Goal: Task Accomplishment & Management: Manage account settings

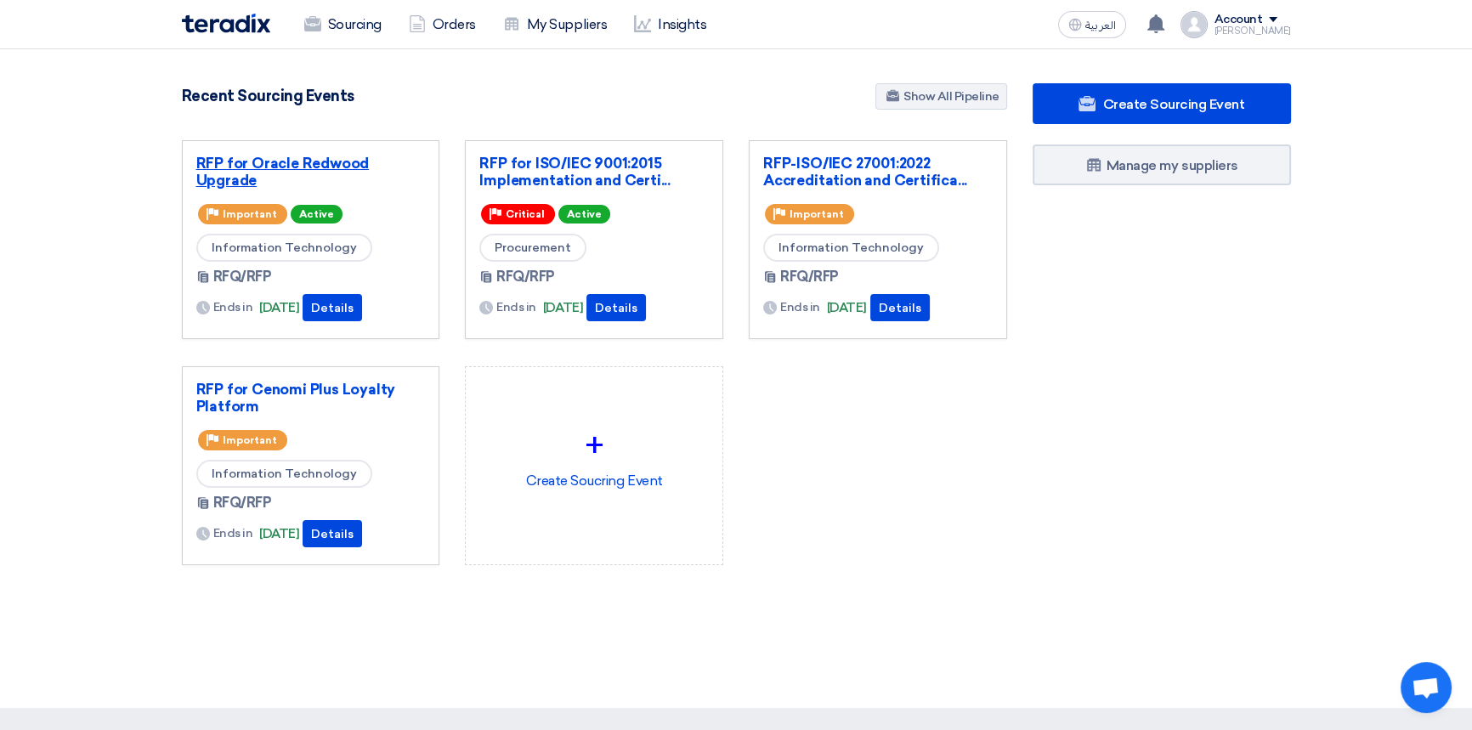
click at [257, 162] on link "RFP for Oracle Redwood Upgrade" at bounding box center [310, 172] width 229 height 34
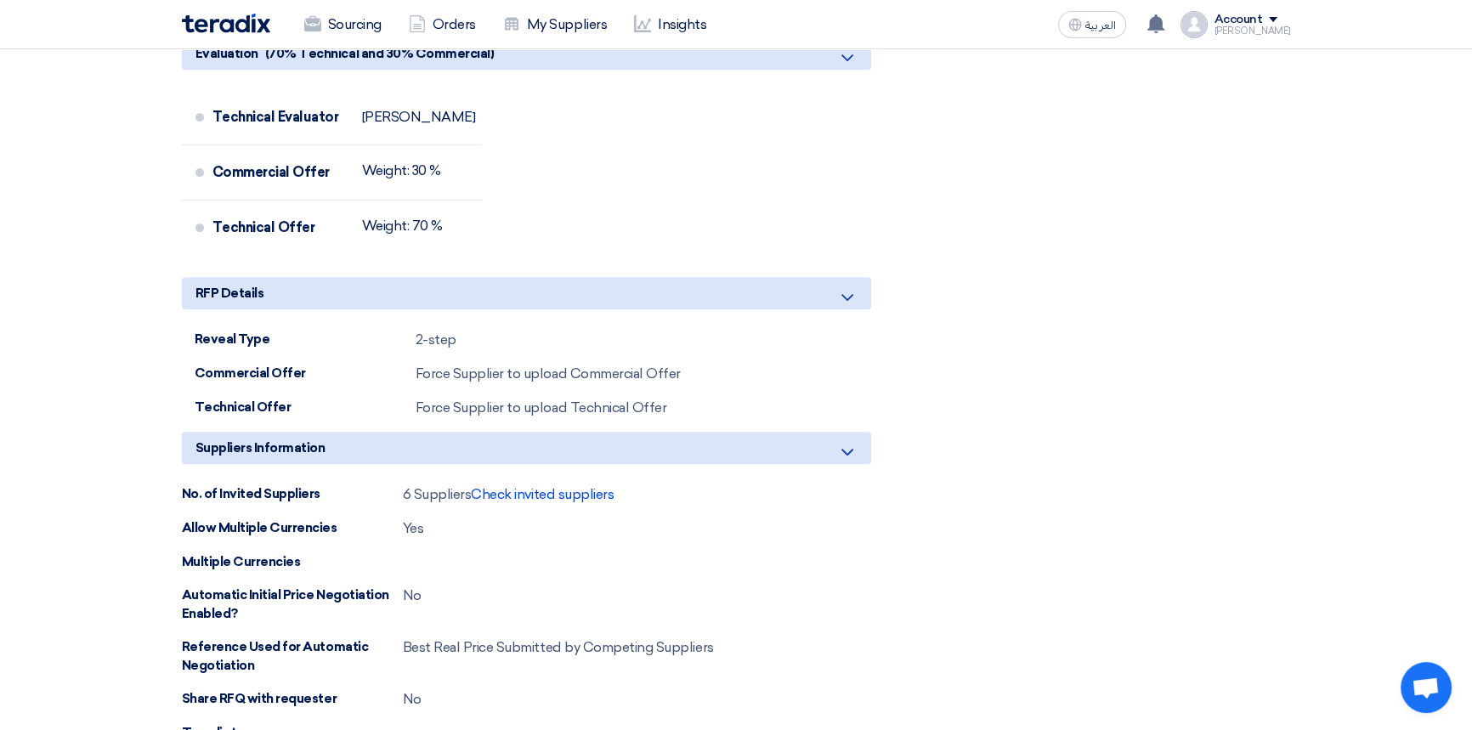
scroll to position [1081, 0]
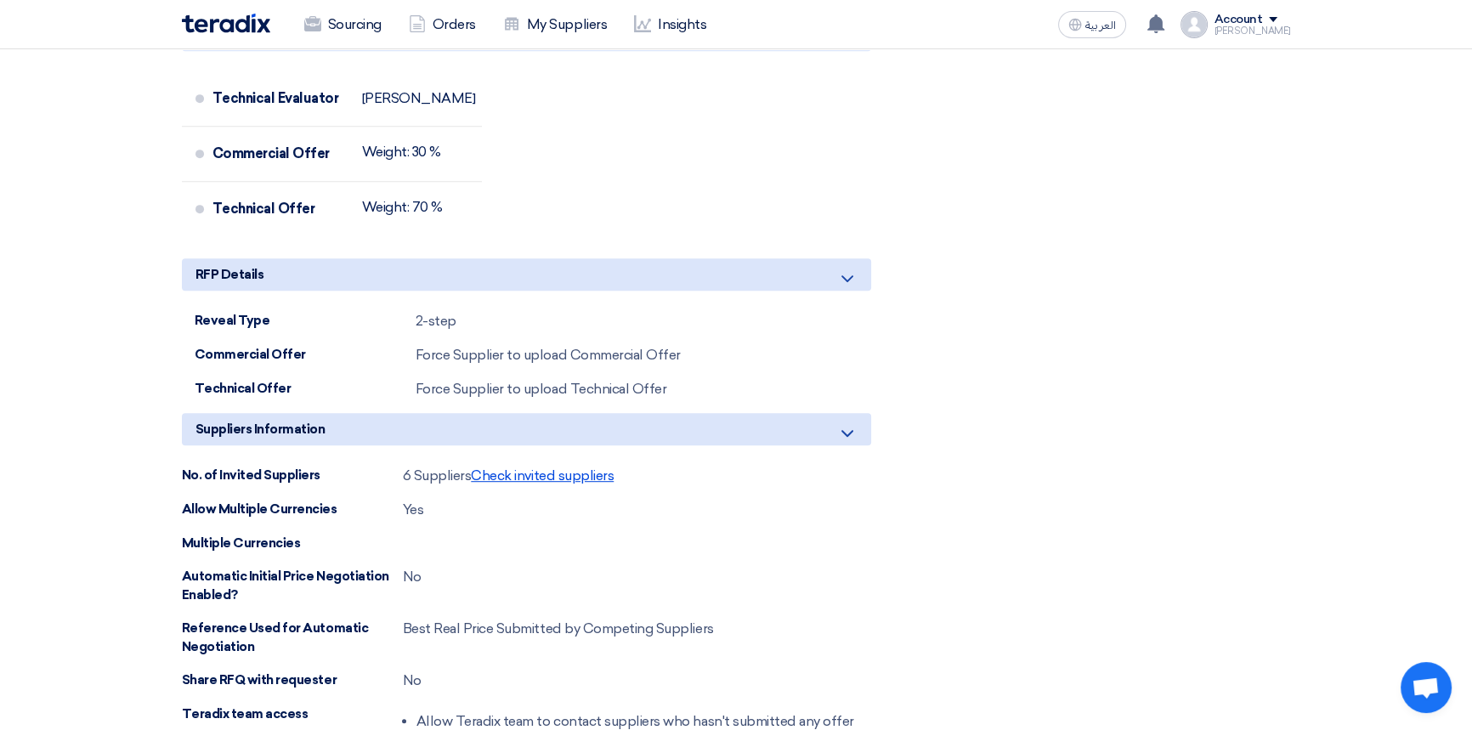
click at [539, 472] on span "Check invited suppliers" at bounding box center [542, 475] width 143 height 16
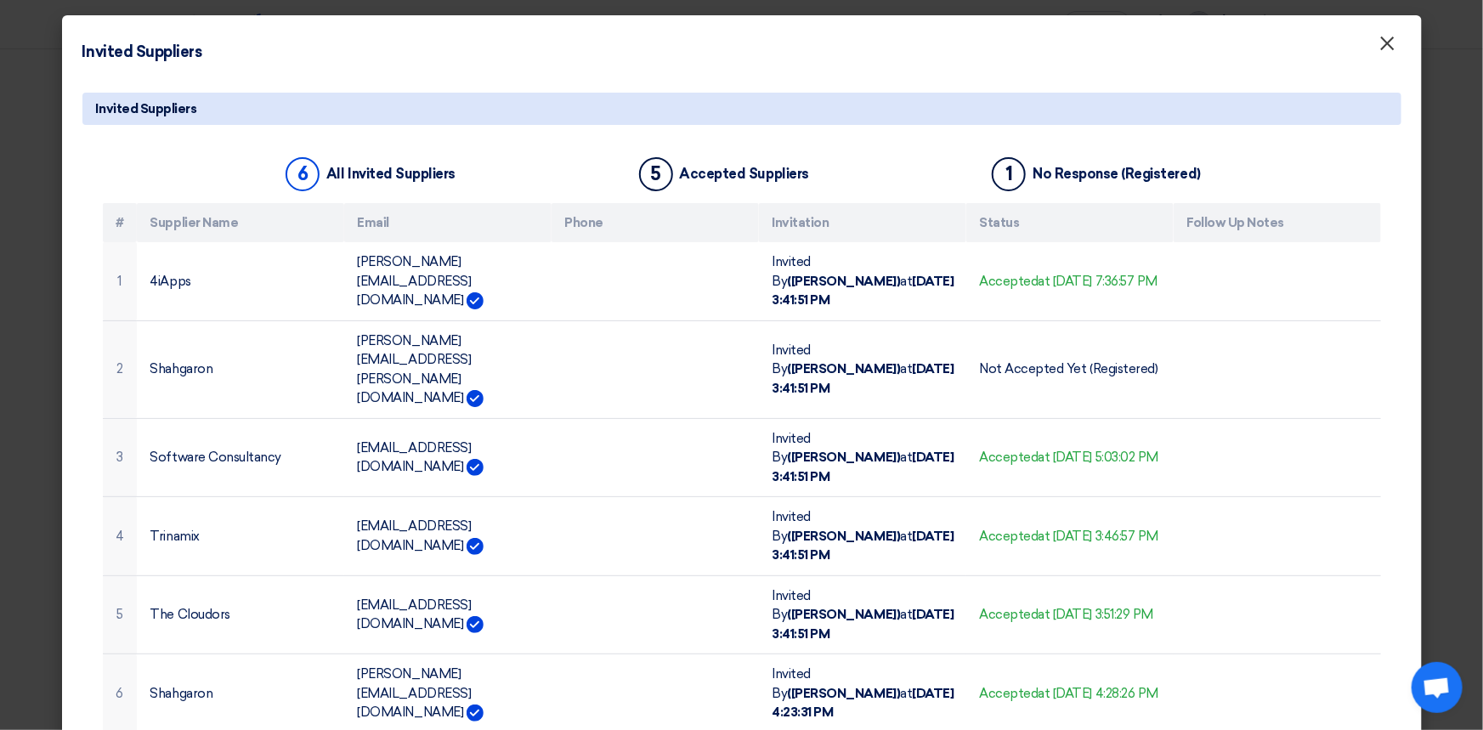
click at [1384, 51] on span "×" at bounding box center [1387, 48] width 17 height 34
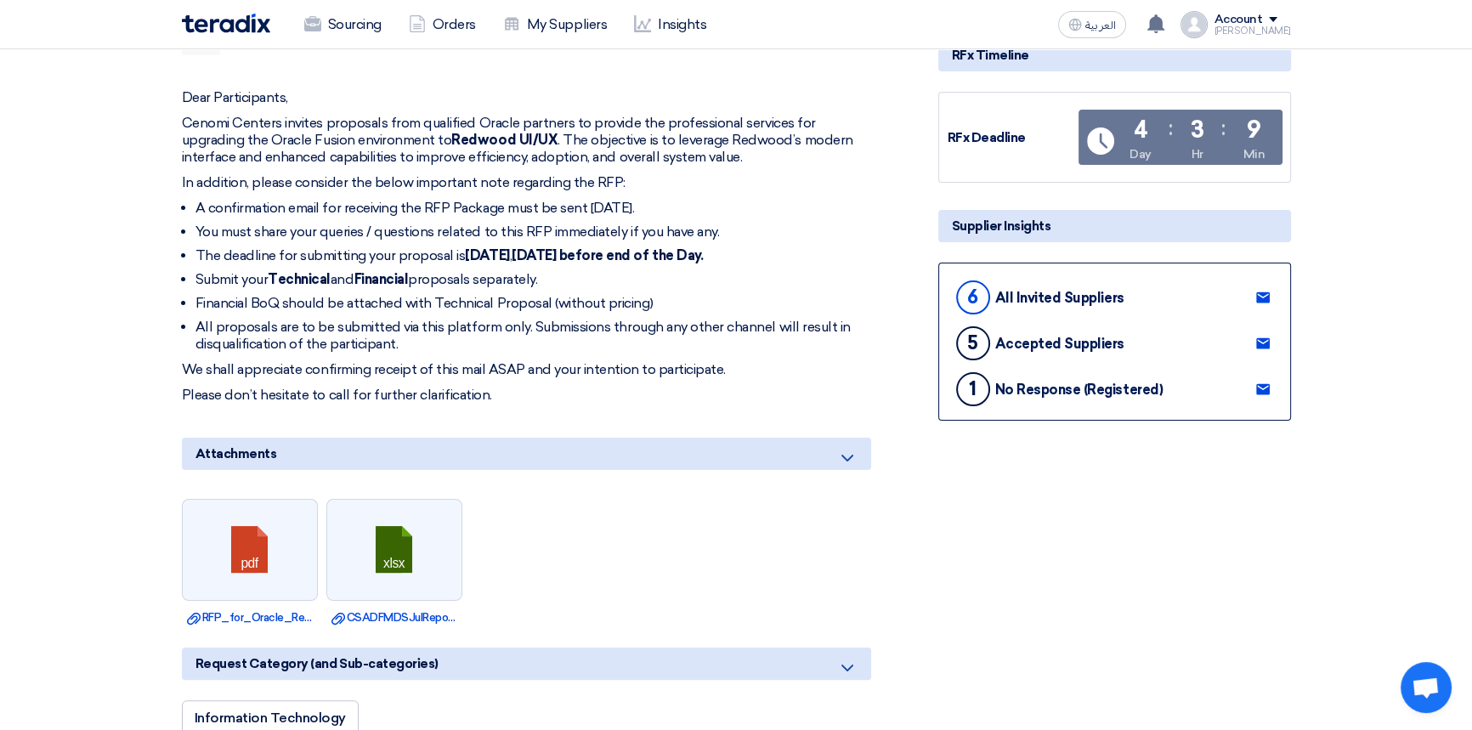
scroll to position [0, 0]
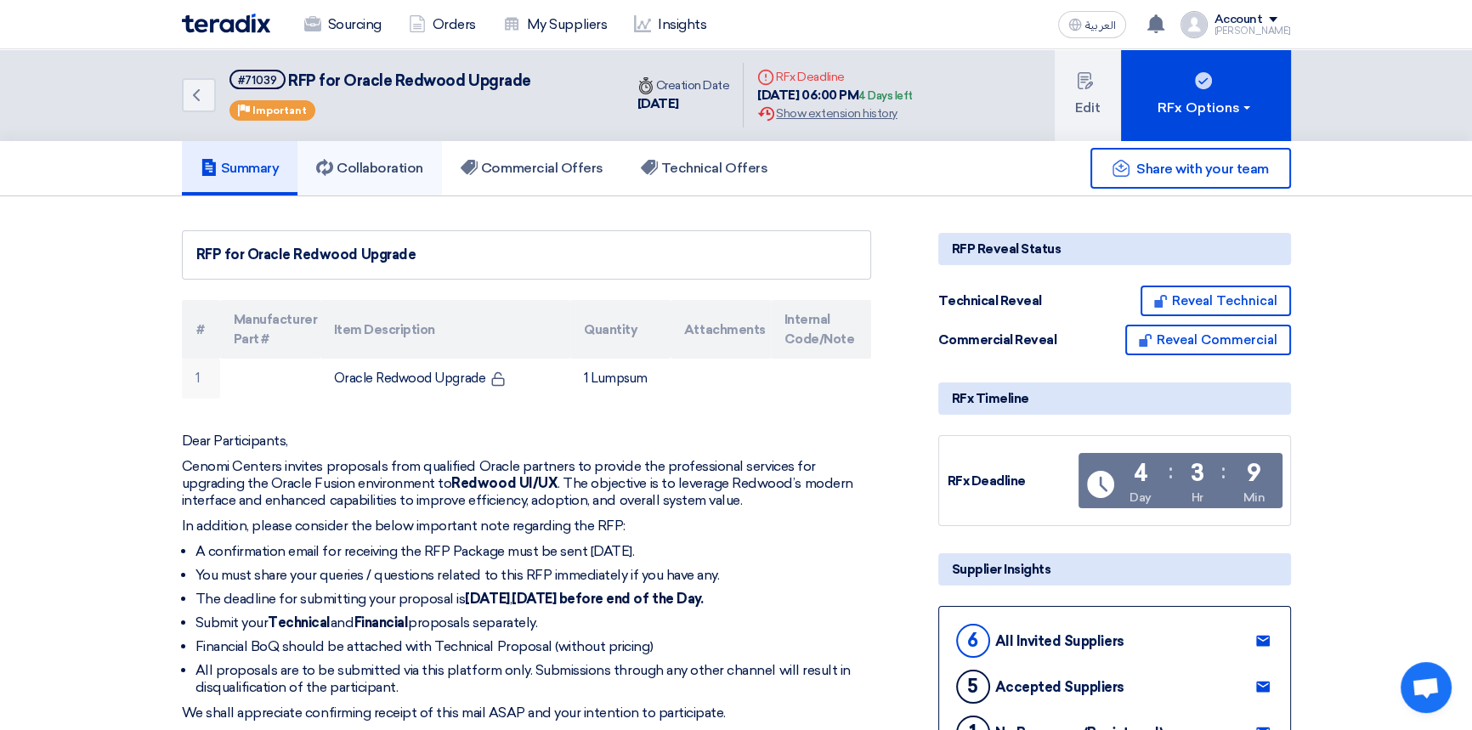
click at [366, 178] on link "Collaboration" at bounding box center [369, 168] width 144 height 54
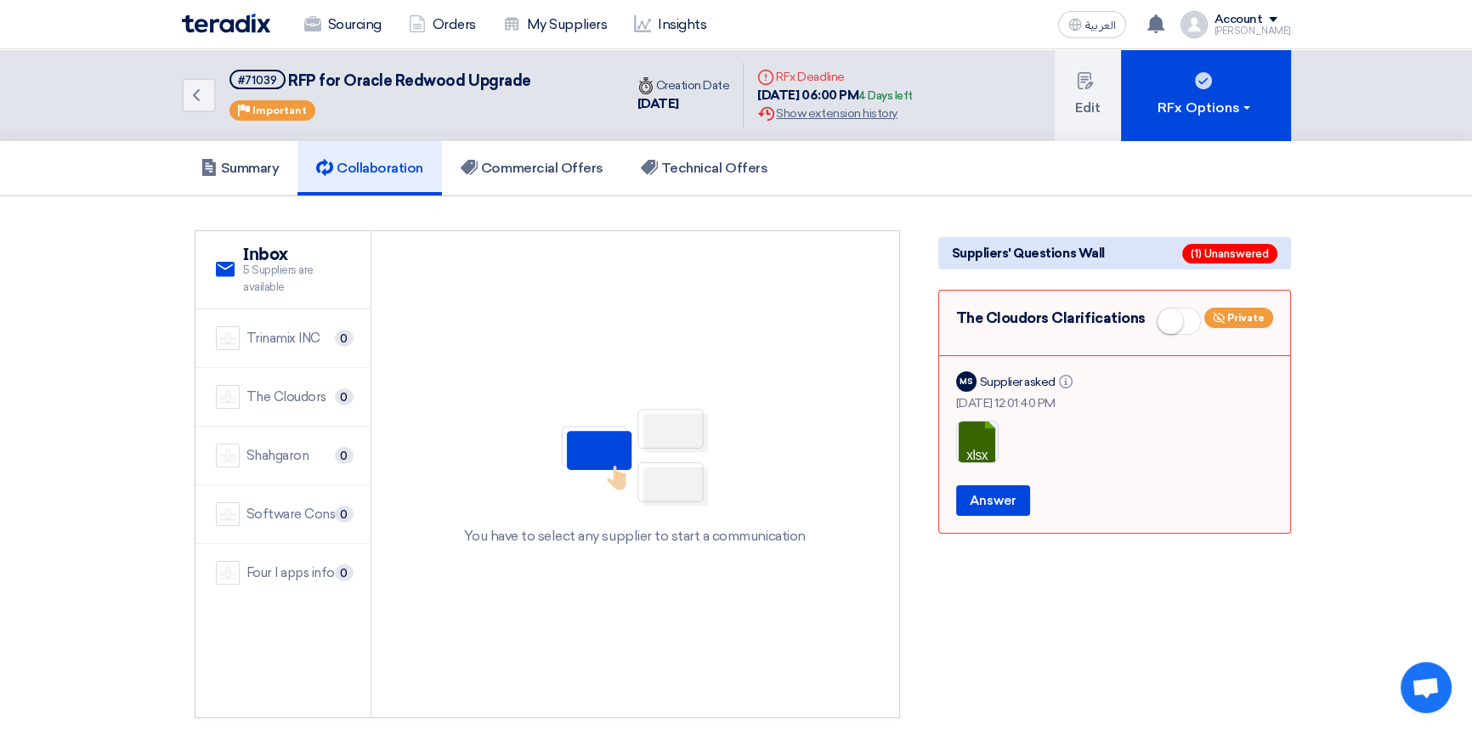
click at [760, 302] on div "You have to select any supplier to start a communication" at bounding box center [635, 474] width 528 height 486
click at [230, 169] on h5 "Summary" at bounding box center [240, 168] width 79 height 17
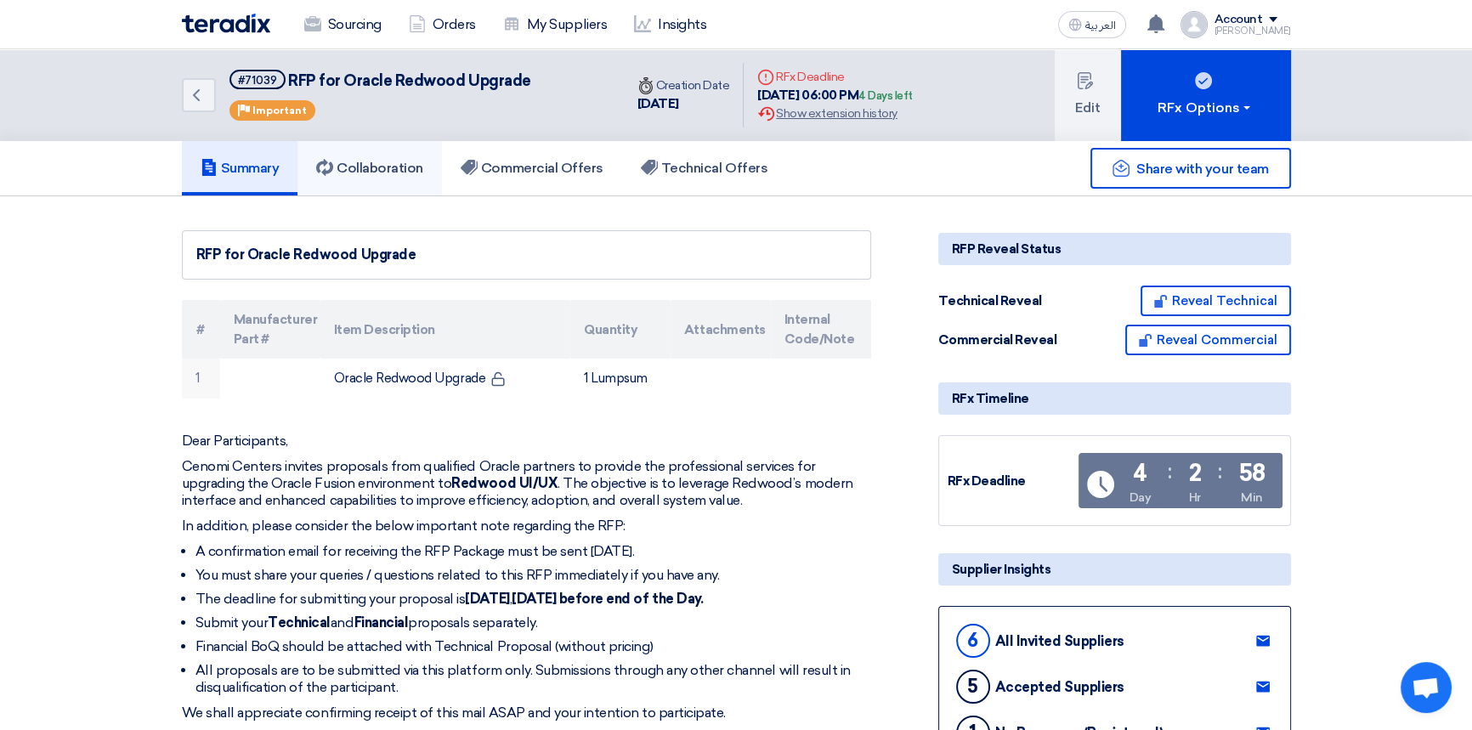
click at [363, 175] on h5 "Collaboration" at bounding box center [369, 168] width 107 height 17
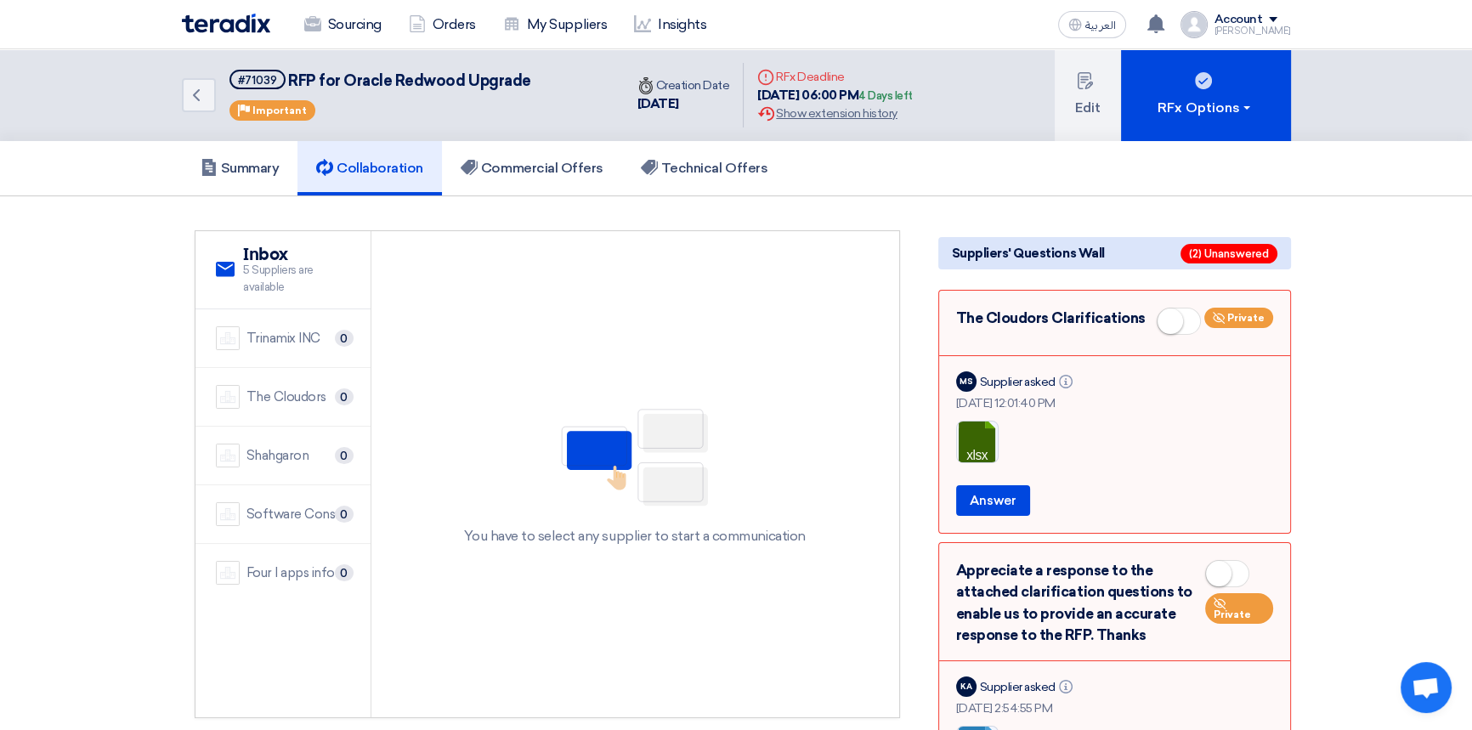
click at [229, 29] on img at bounding box center [226, 24] width 88 height 20
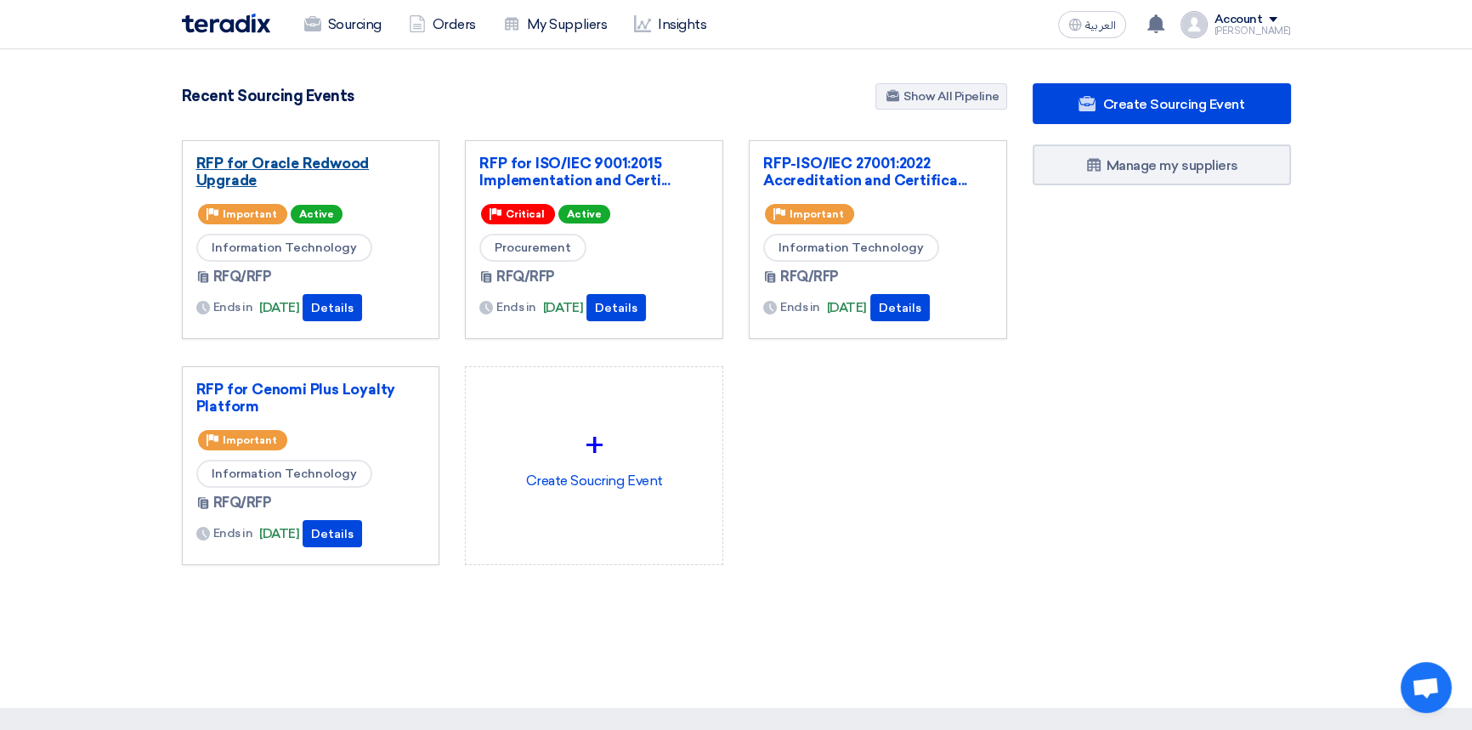
click at [250, 158] on link "RFP for Oracle Redwood Upgrade" at bounding box center [310, 172] width 229 height 34
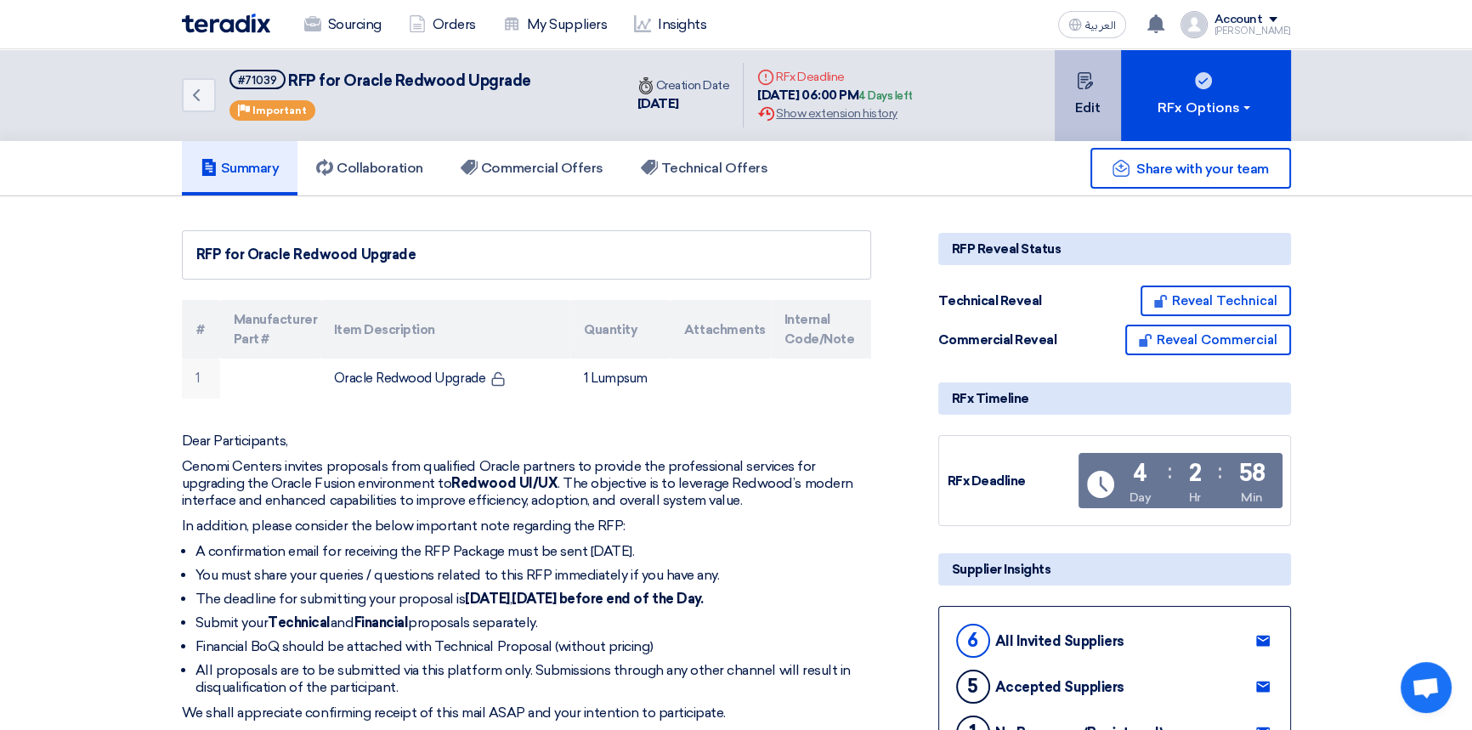
click at [1101, 104] on button "Edit" at bounding box center [1087, 95] width 66 height 92
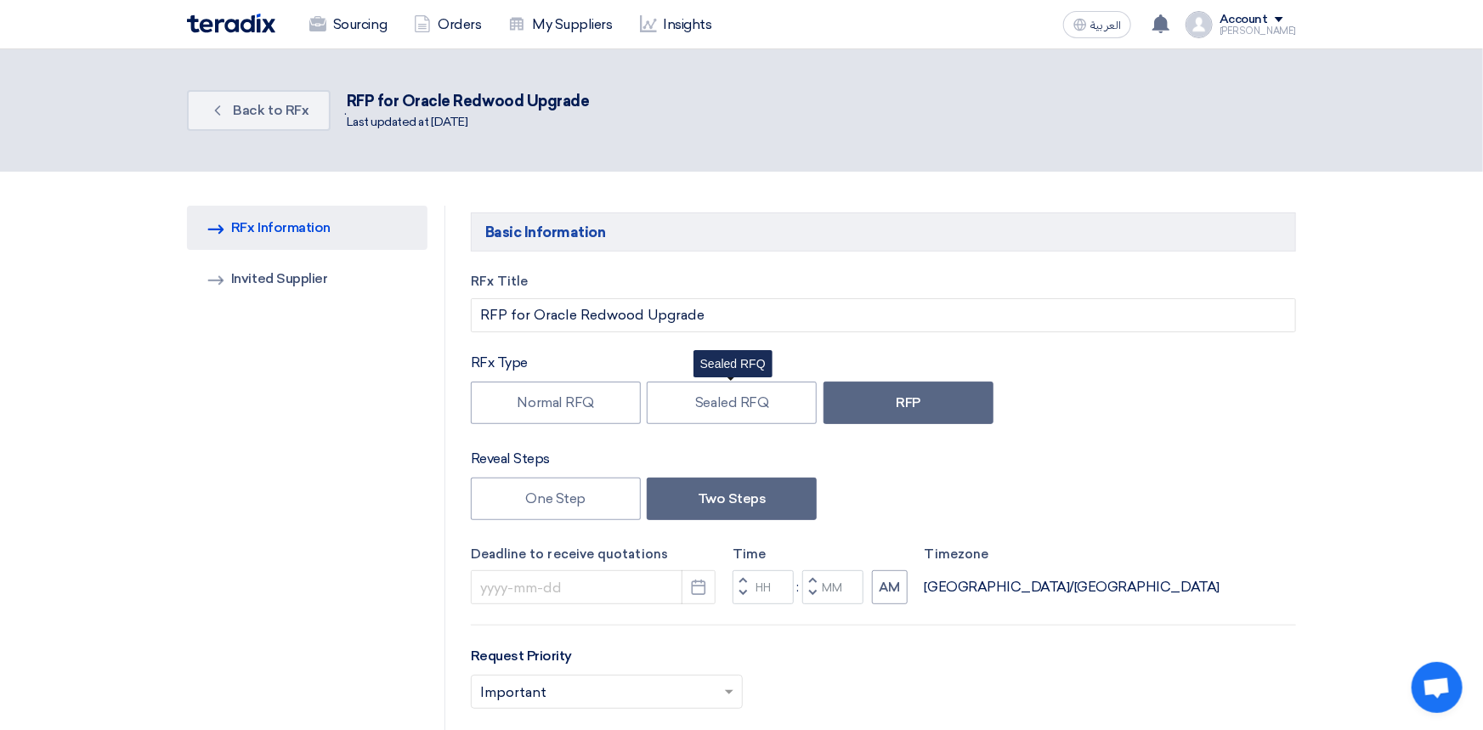
type input "[DATE]"
type input "06"
type input "00"
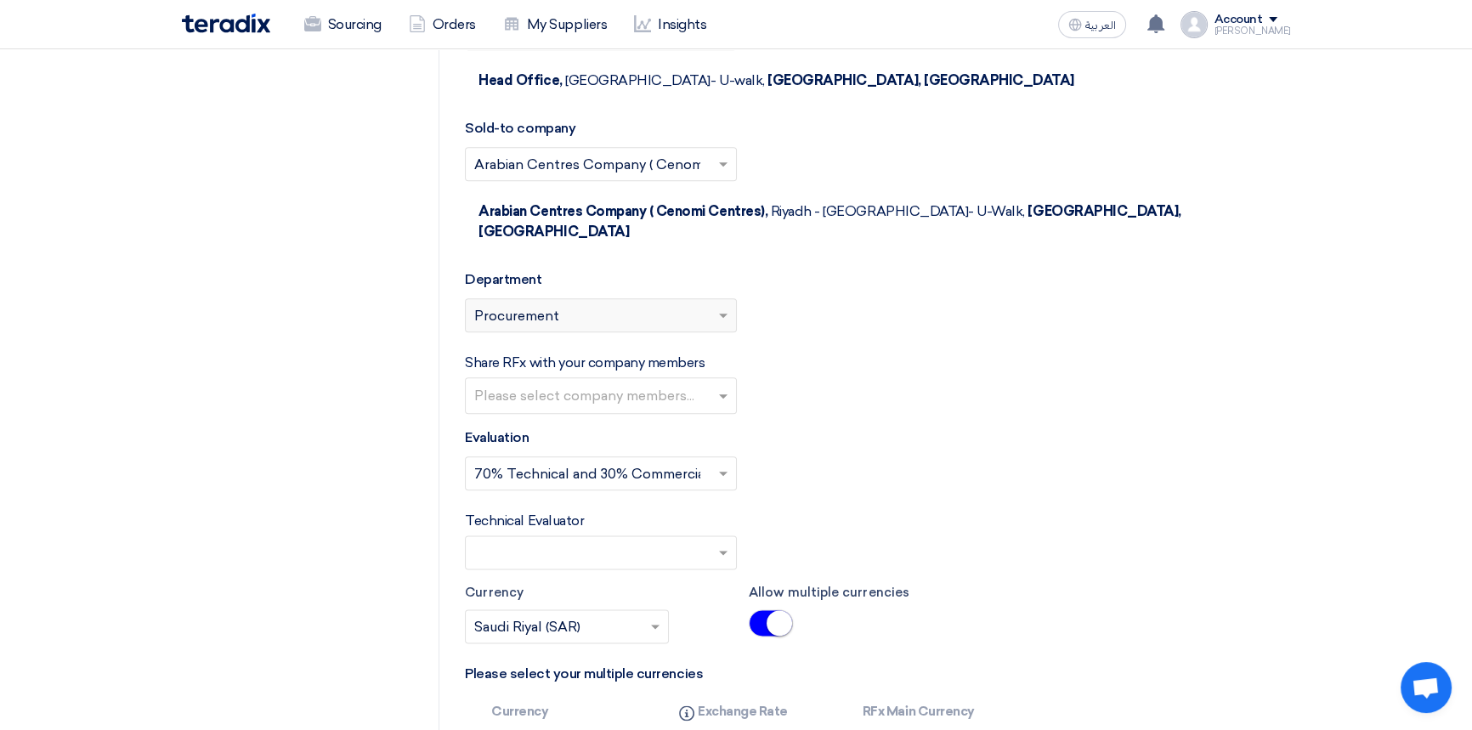
scroll to position [2549, 0]
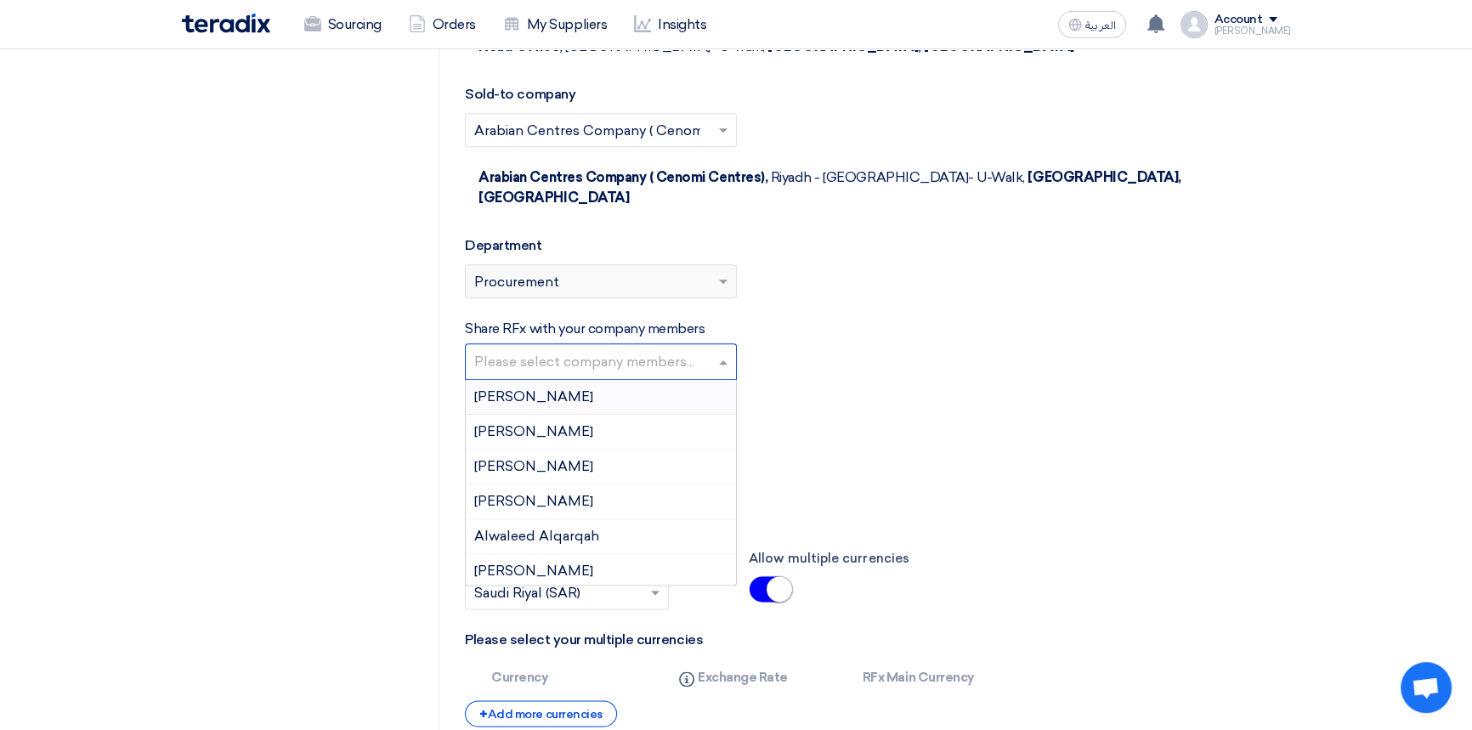
click at [715, 349] on input "text" at bounding box center [602, 363] width 257 height 28
click at [595, 349] on input "text" at bounding box center [602, 363] width 257 height 28
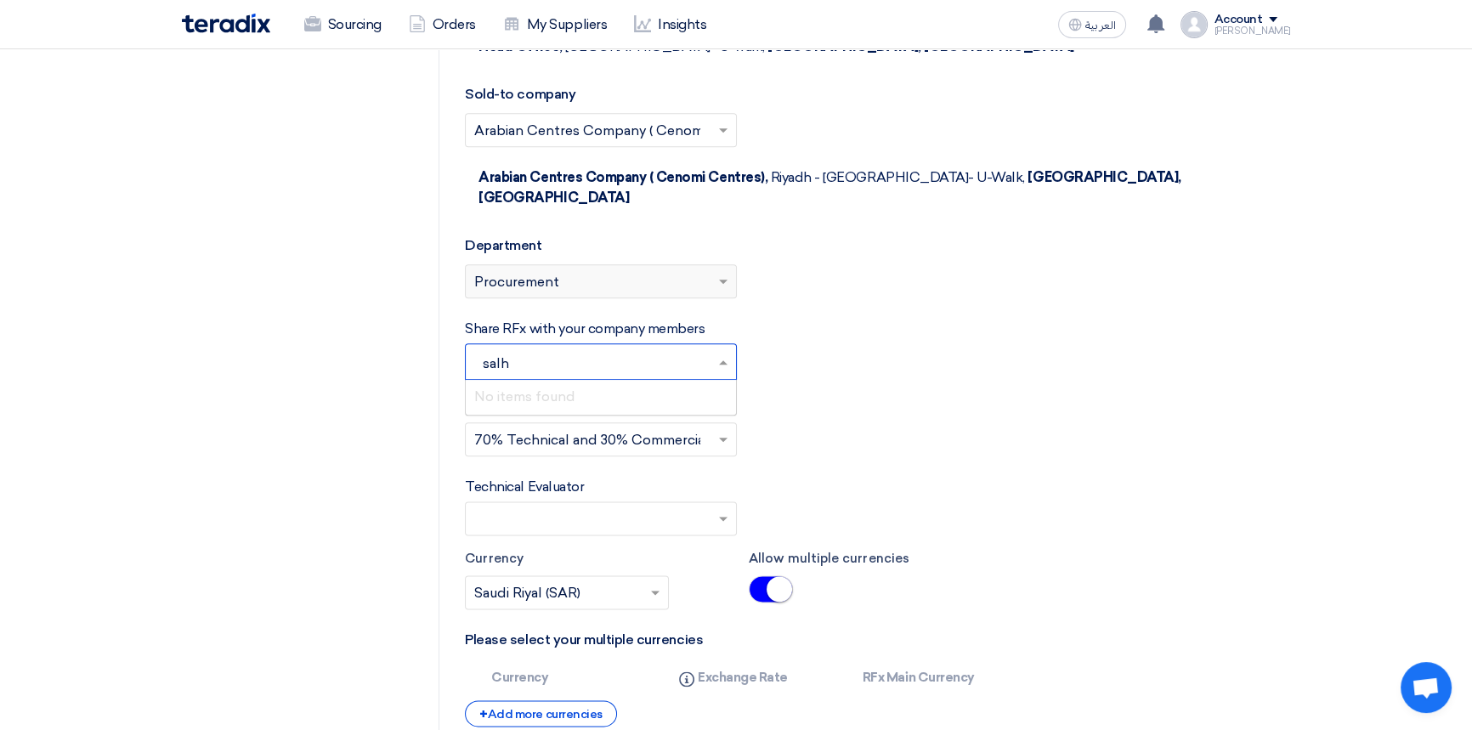
type input "[PERSON_NAME]"
click at [564, 388] on span "[PERSON_NAME]" at bounding box center [533, 396] width 119 height 16
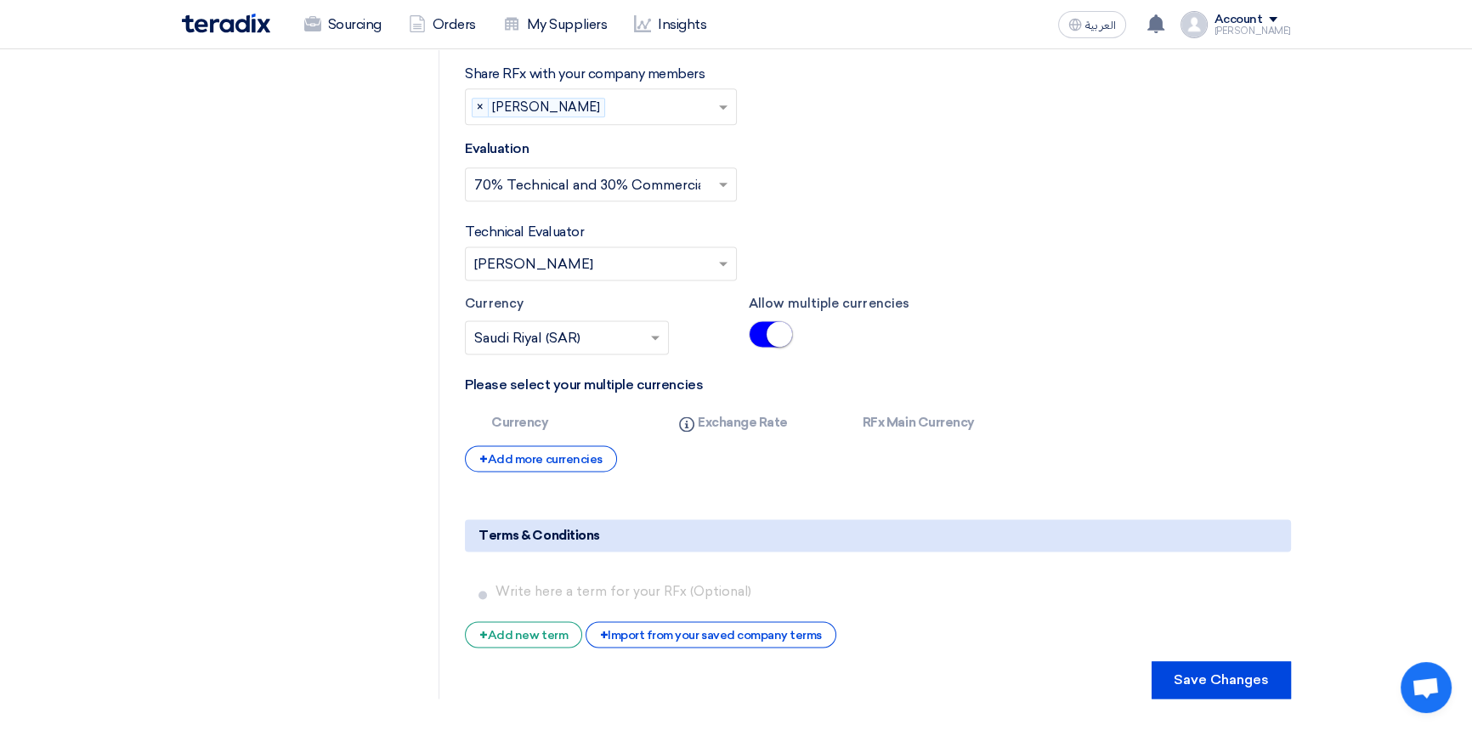
scroll to position [2974, 0]
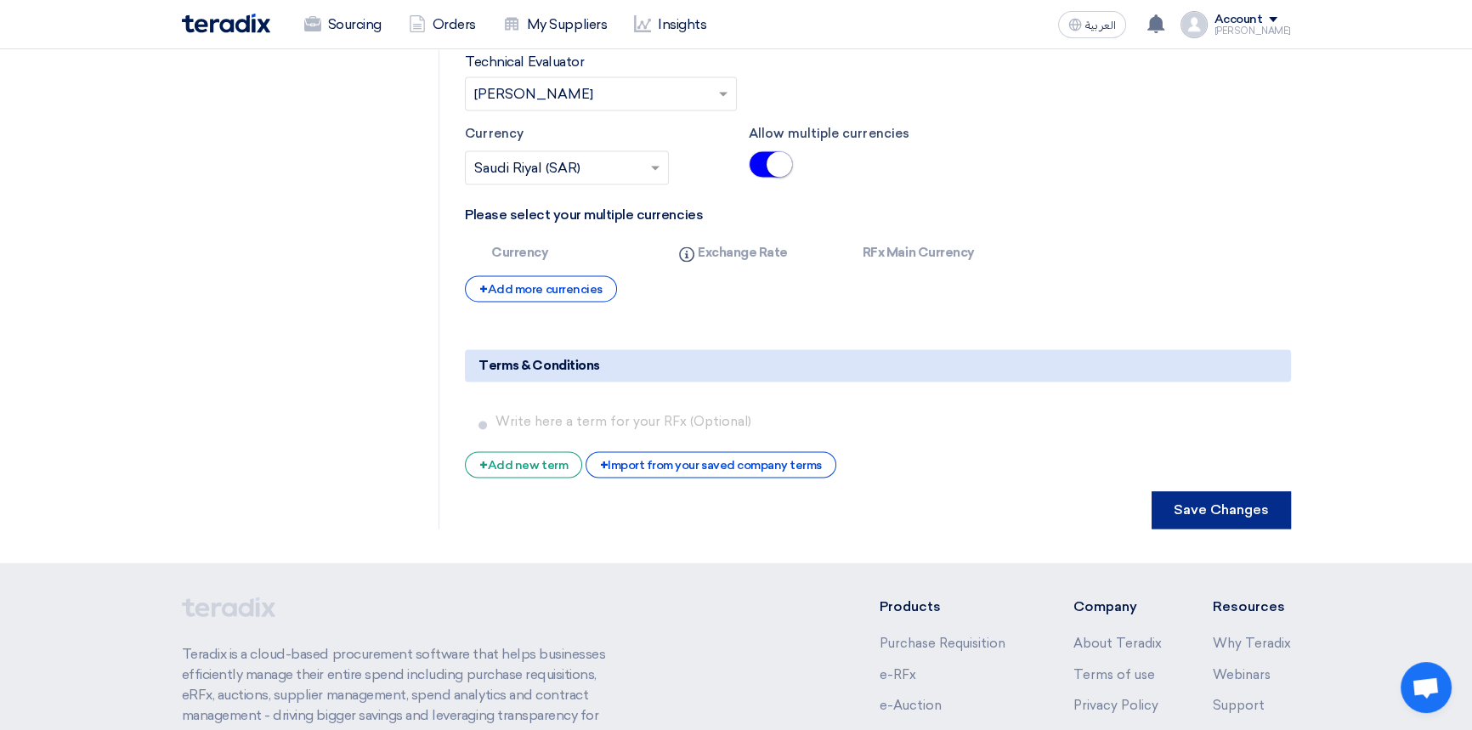
click at [1224, 491] on button "Save Changes" at bounding box center [1220, 509] width 139 height 37
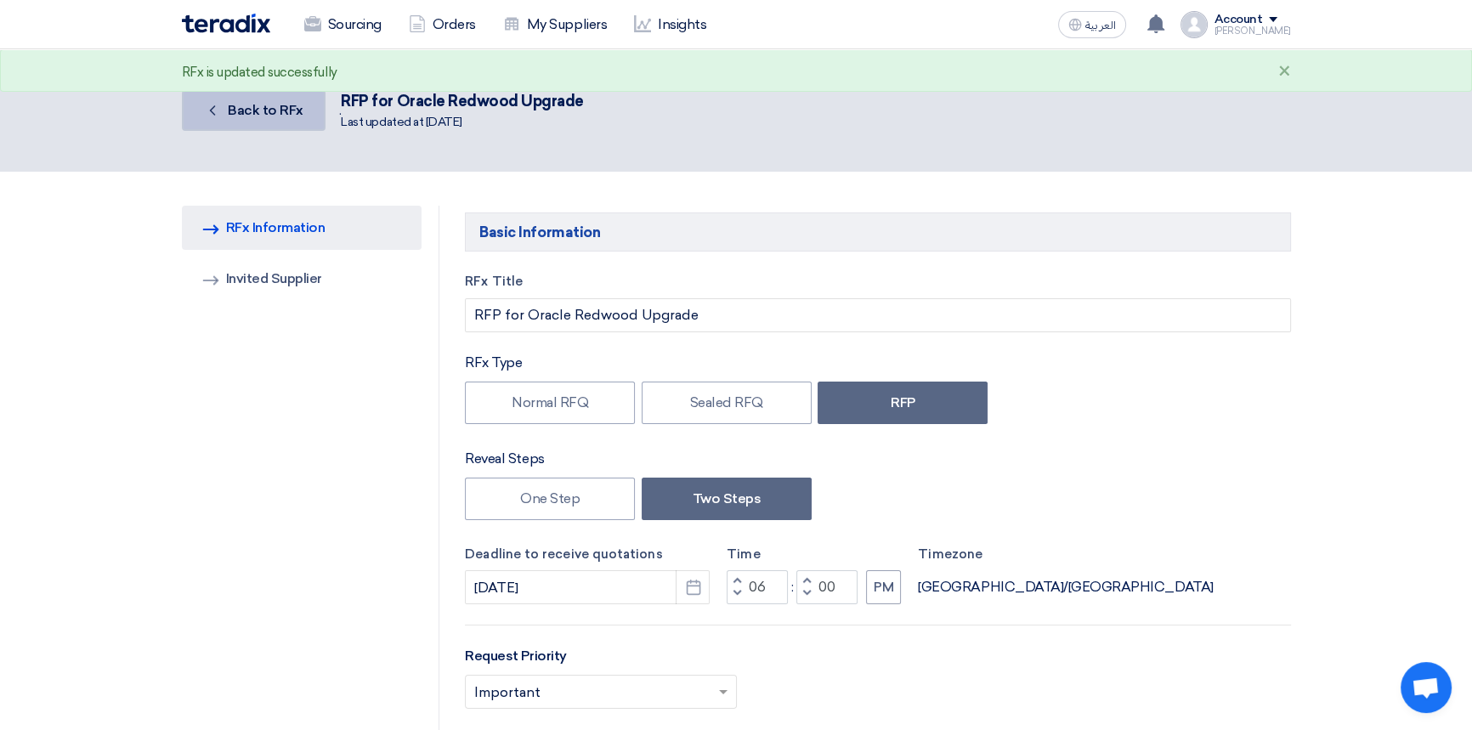
click at [229, 118] on link "Back Back to RFx" at bounding box center [254, 110] width 144 height 41
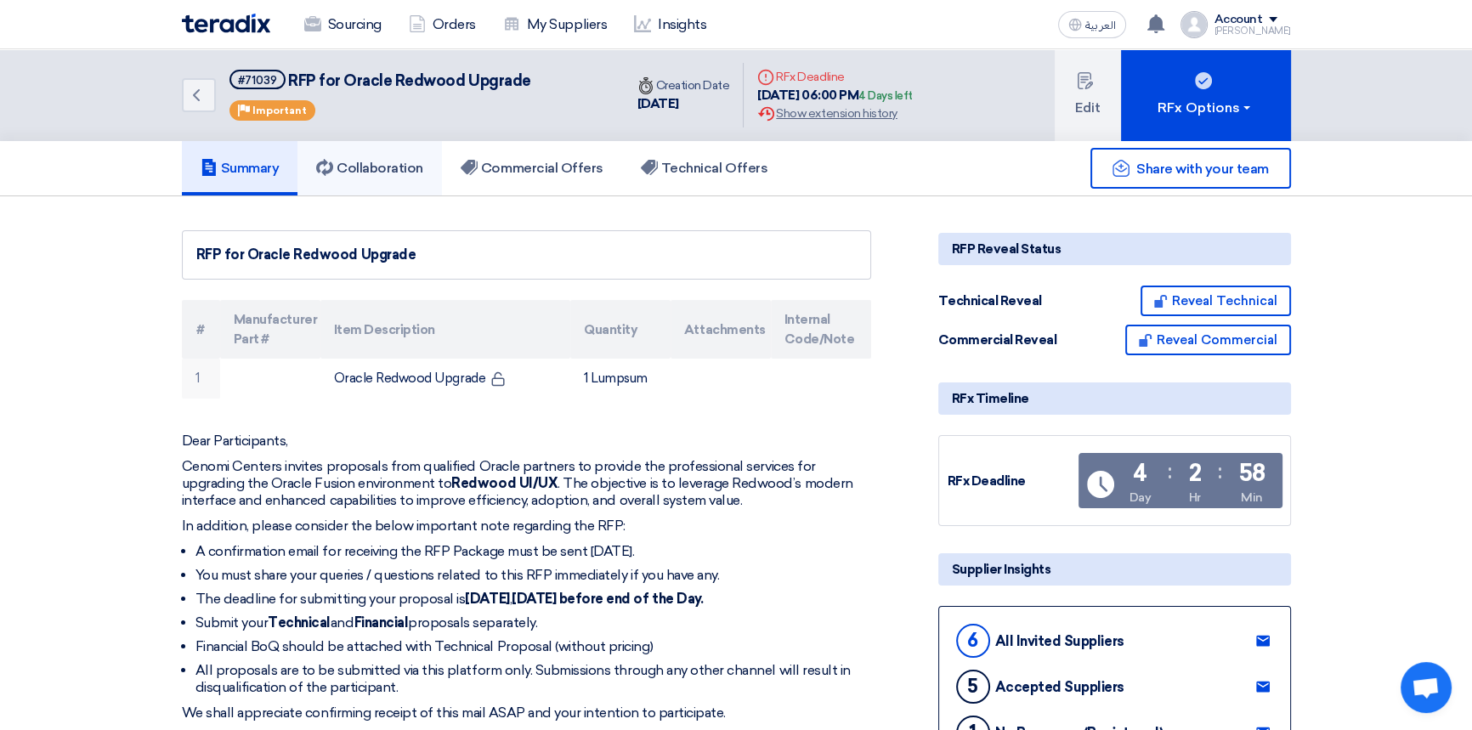
drag, startPoint x: 387, startPoint y: 170, endPoint x: 326, endPoint y: 224, distance: 81.2
click at [387, 170] on h5 "Collaboration" at bounding box center [369, 168] width 107 height 17
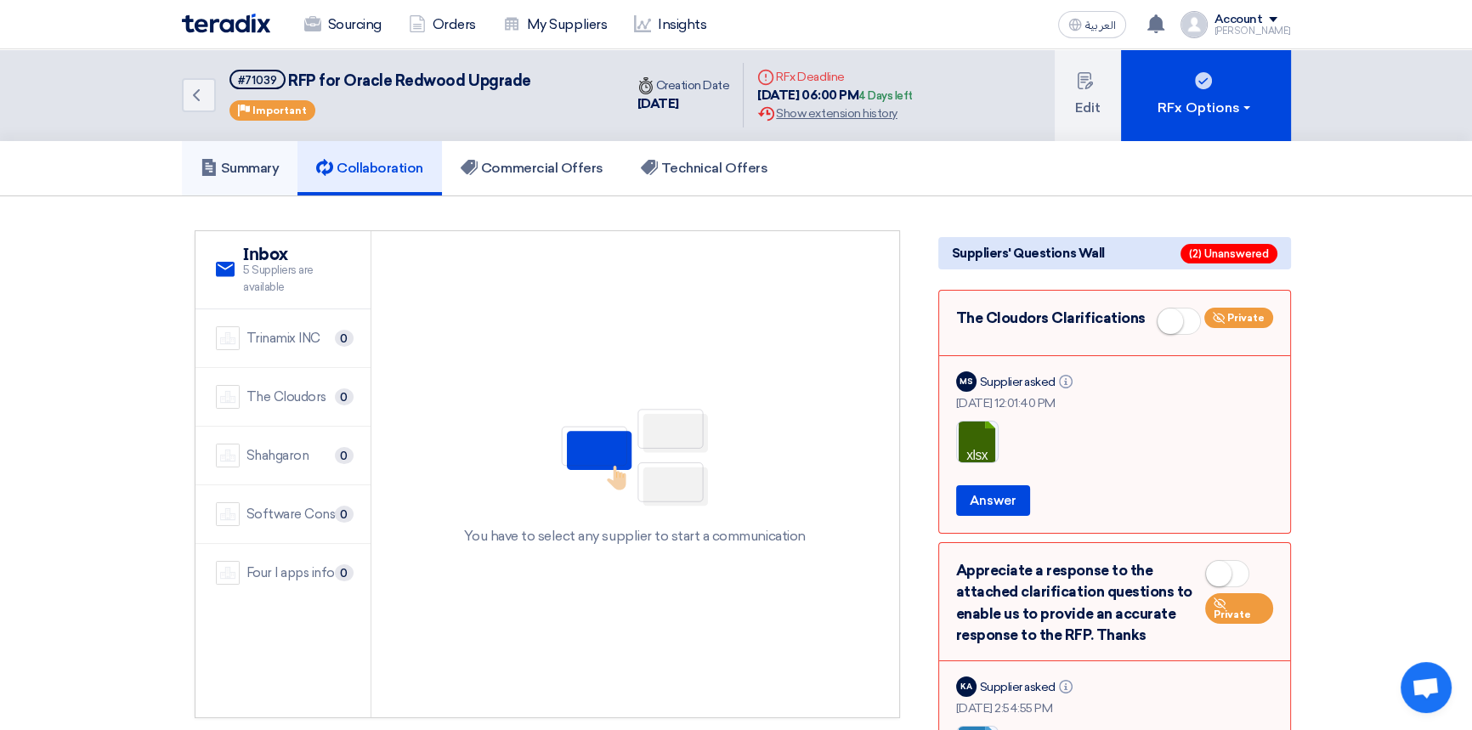
click at [240, 168] on h5 "Summary" at bounding box center [240, 168] width 79 height 17
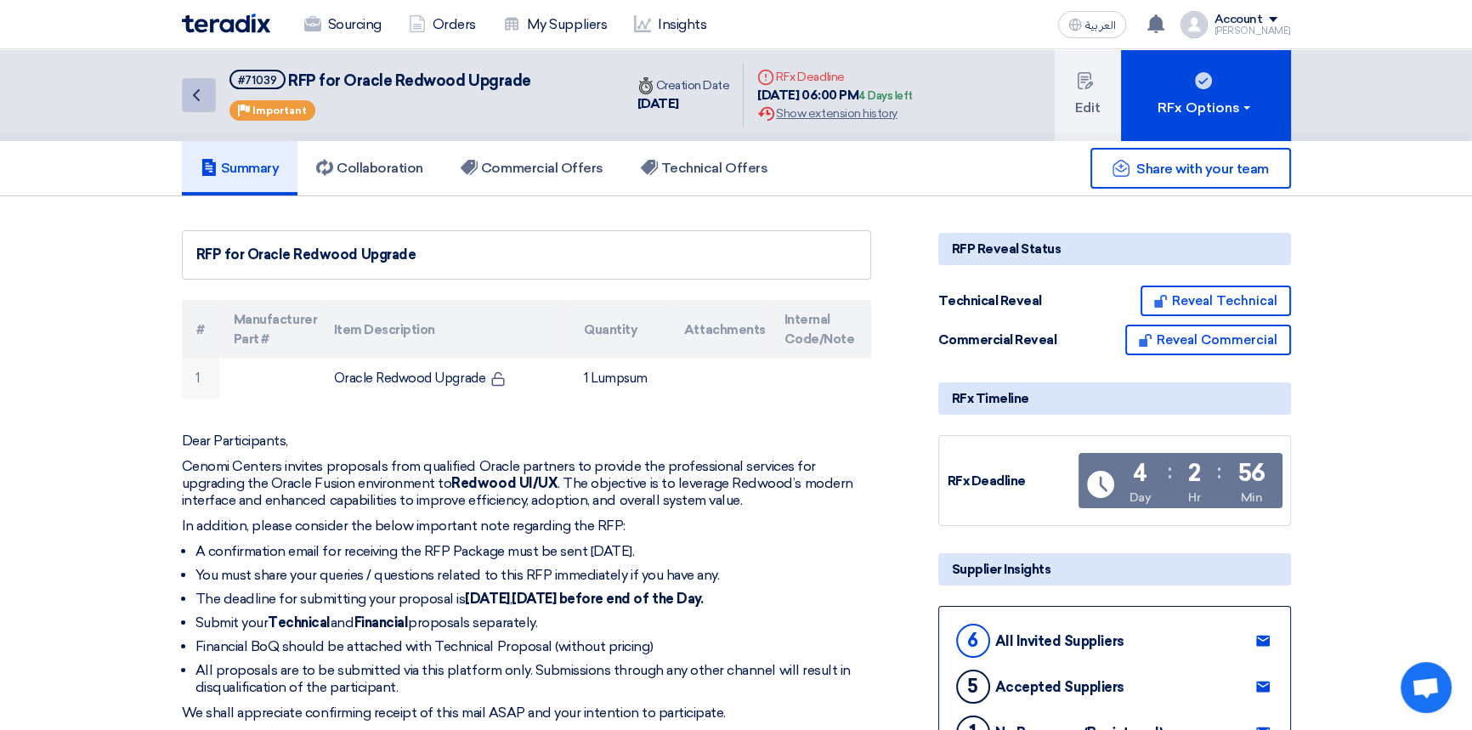
click at [207, 99] on link "Back" at bounding box center [199, 95] width 34 height 34
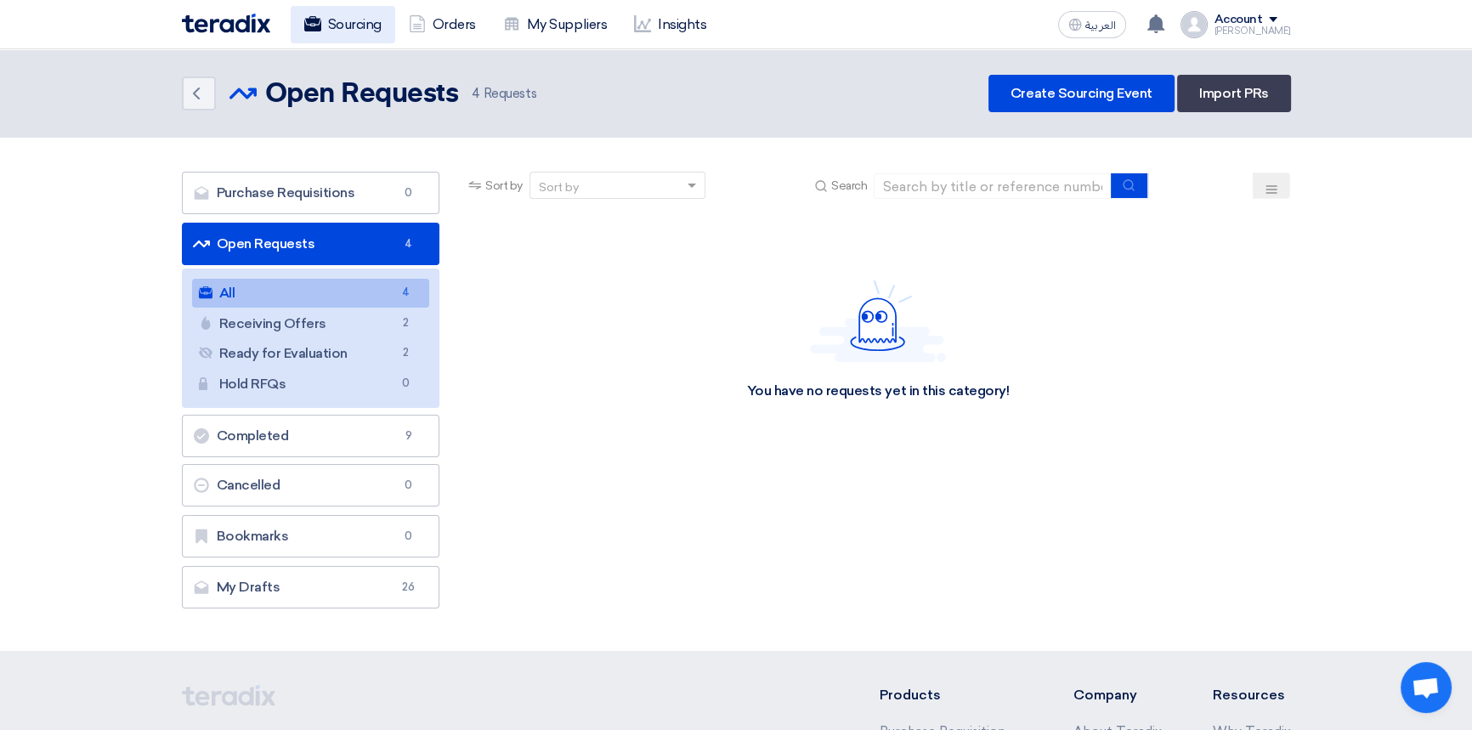
click at [350, 27] on link "Sourcing" at bounding box center [343, 24] width 105 height 37
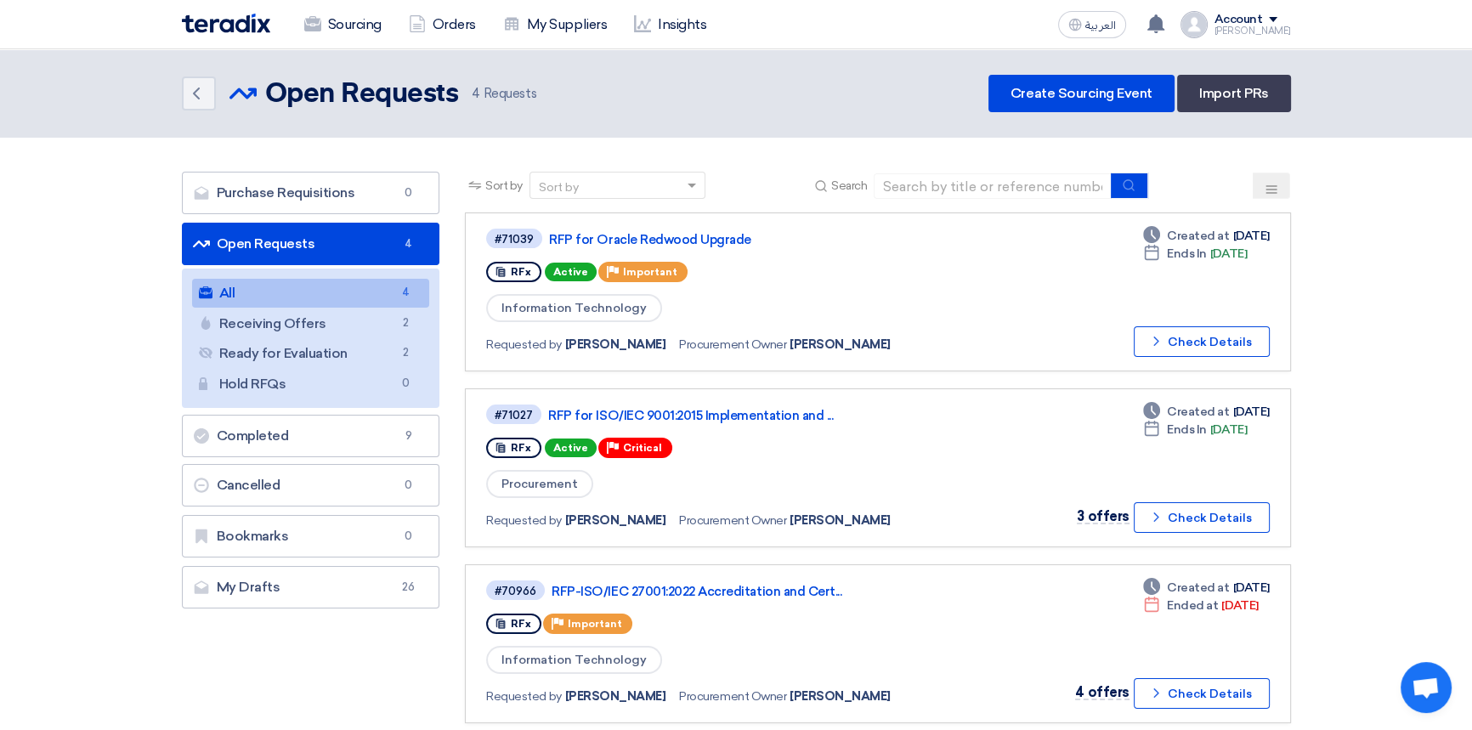
click at [236, 19] on img at bounding box center [226, 24] width 88 height 20
